Goal: Task Accomplishment & Management: Manage account settings

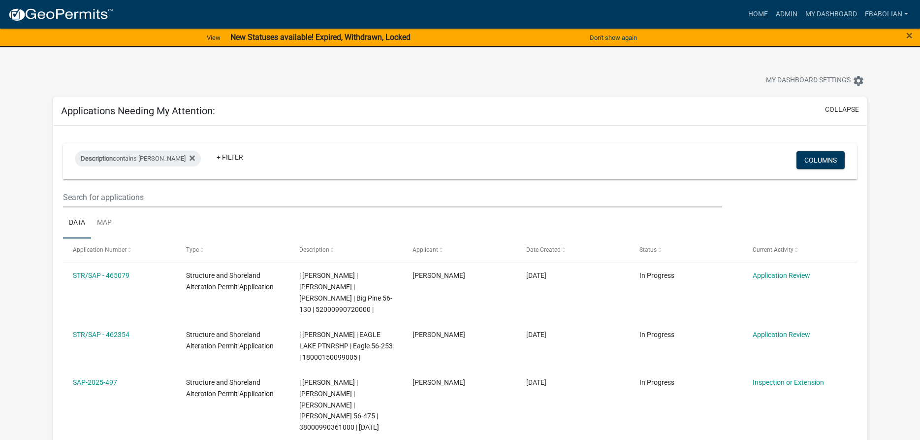
select select "3: 100"
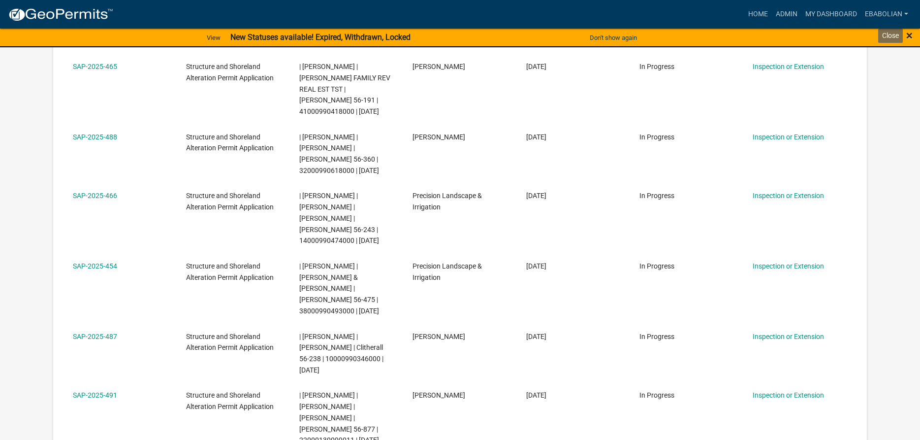
click at [907, 37] on span "×" at bounding box center [909, 36] width 6 height 14
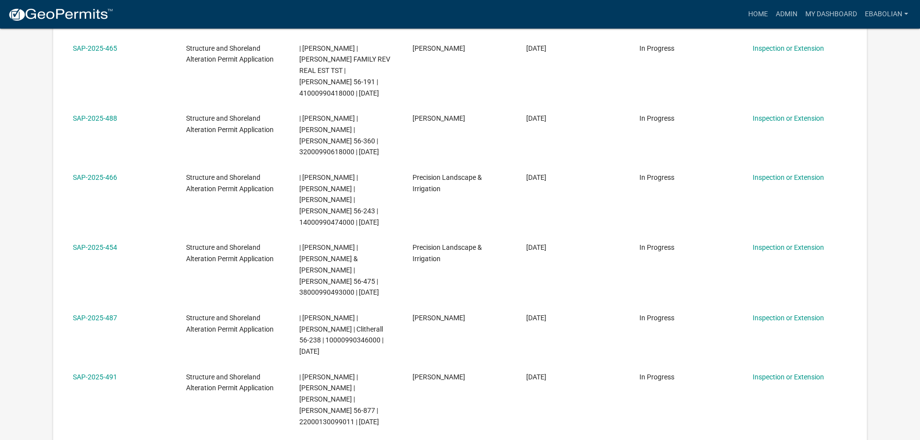
scroll to position [684, 0]
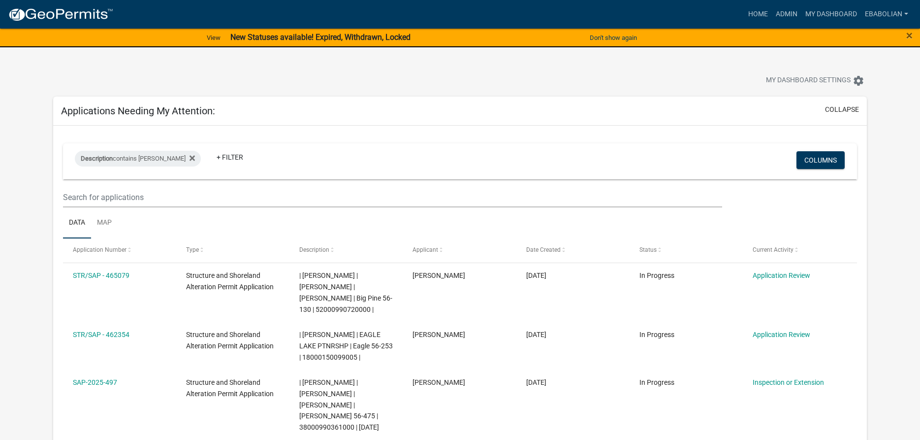
select select "3: 100"
click at [907, 36] on span "×" at bounding box center [909, 36] width 6 height 14
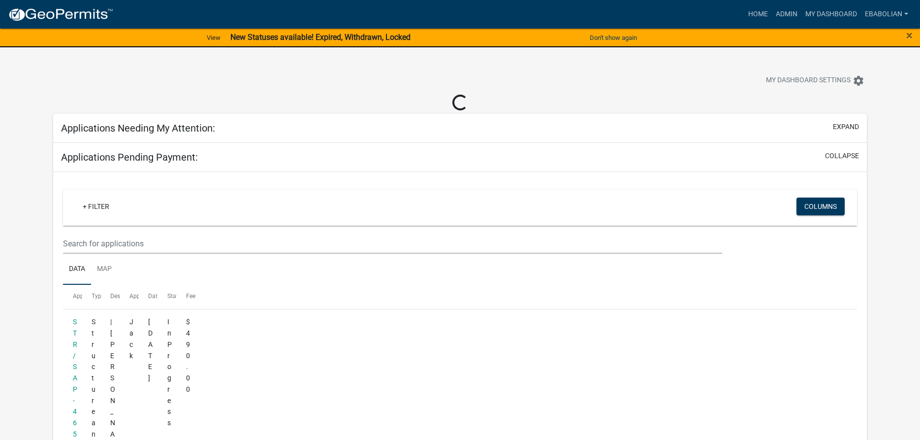
select select "3: 100"
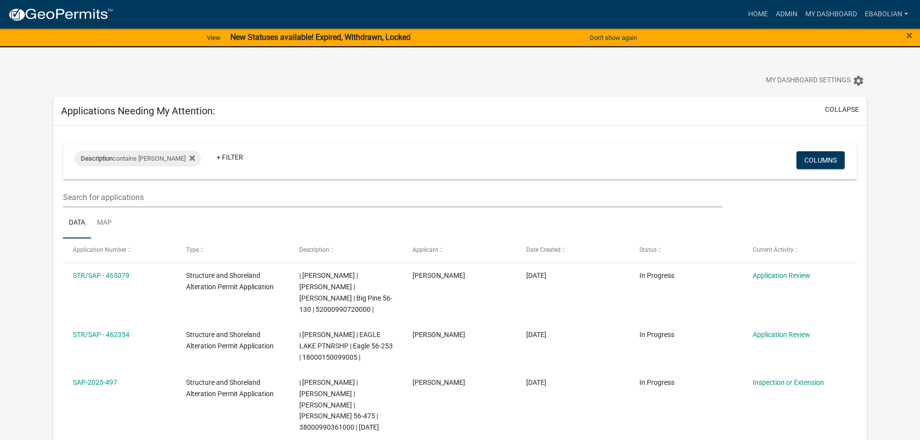
select select "3: 100"
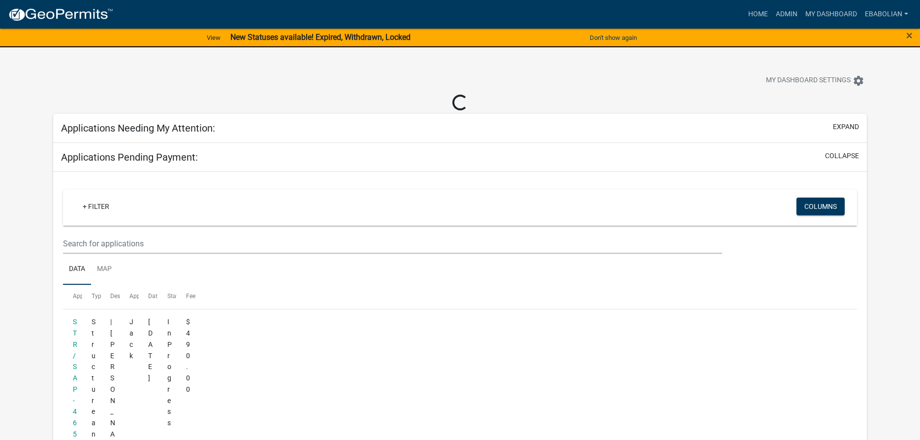
select select "3: 100"
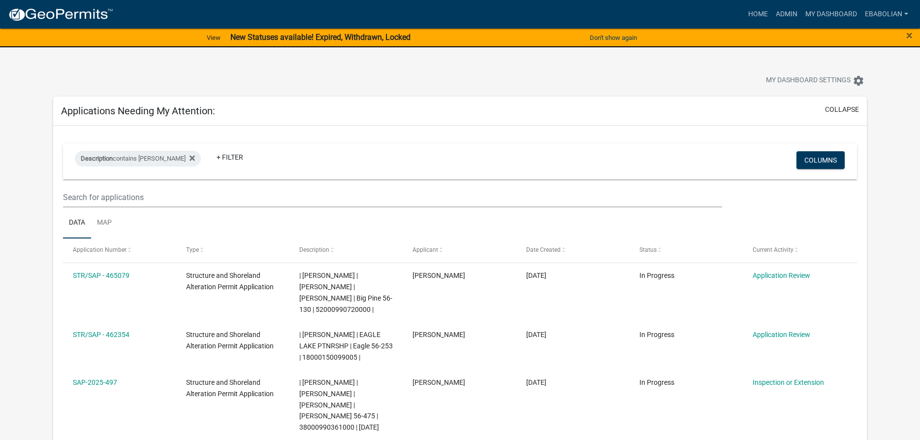
select select "3: 100"
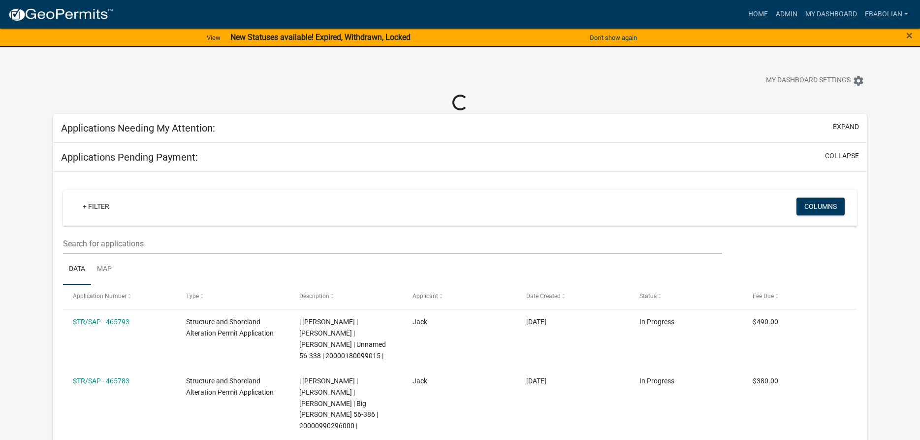
select select "3: 100"
